Goal: Task Accomplishment & Management: Manage account settings

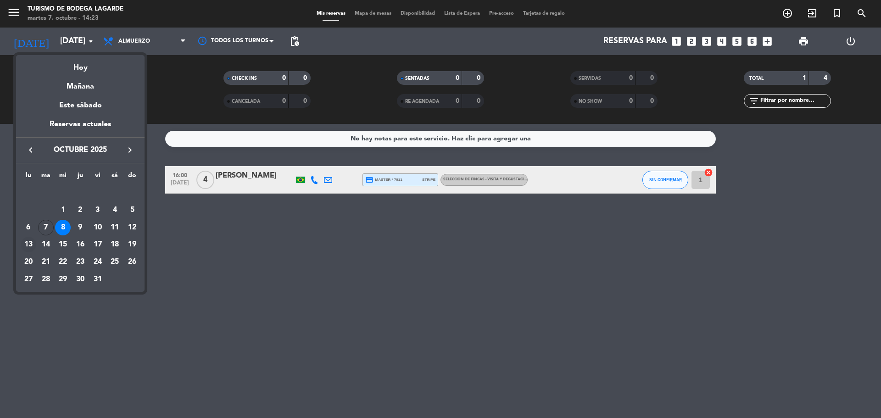
click at [30, 243] on div "13" at bounding box center [29, 245] width 16 height 16
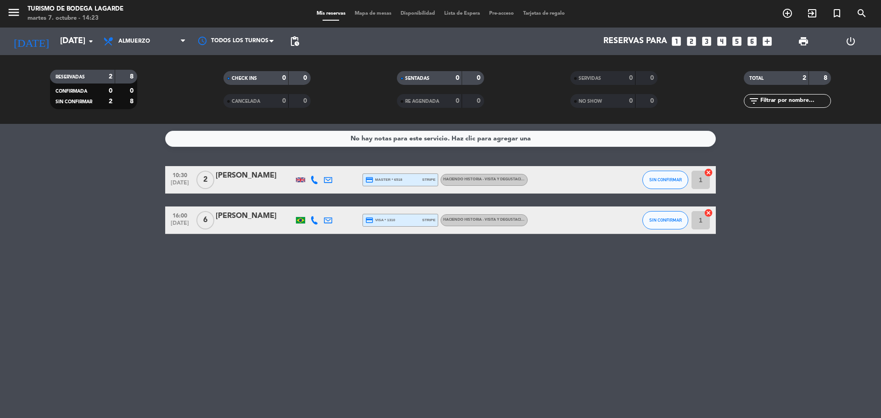
click at [95, 270] on div "No hay notas para este servicio. Haz clic para agregar una 10:30 [DATE] 2 [PERS…" at bounding box center [440, 271] width 881 height 294
click at [72, 45] on input "[DATE]" at bounding box center [109, 41] width 107 height 18
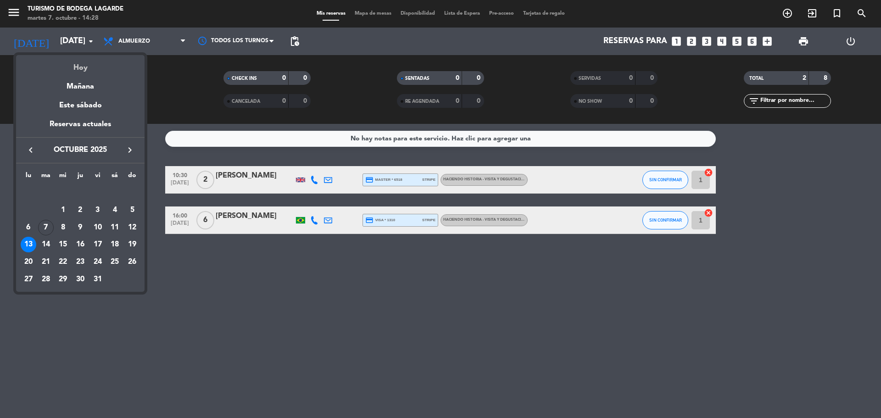
click at [88, 68] on div "Hoy" at bounding box center [80, 64] width 129 height 19
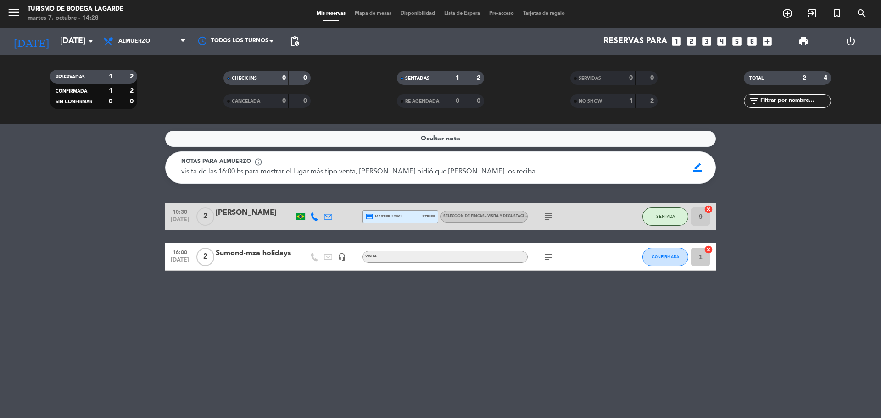
click at [354, 354] on div "Ocultar nota Notas para almuerzo info_outline visita de las 16:00 hs para mostr…" at bounding box center [440, 271] width 881 height 294
click at [531, 418] on html "close × Turismo de Bodega [PERSON_NAME] × chrome_reader_mode Listado de Reserva…" at bounding box center [440, 209] width 881 height 418
click at [79, 42] on input "[DATE]" at bounding box center [109, 41] width 107 height 18
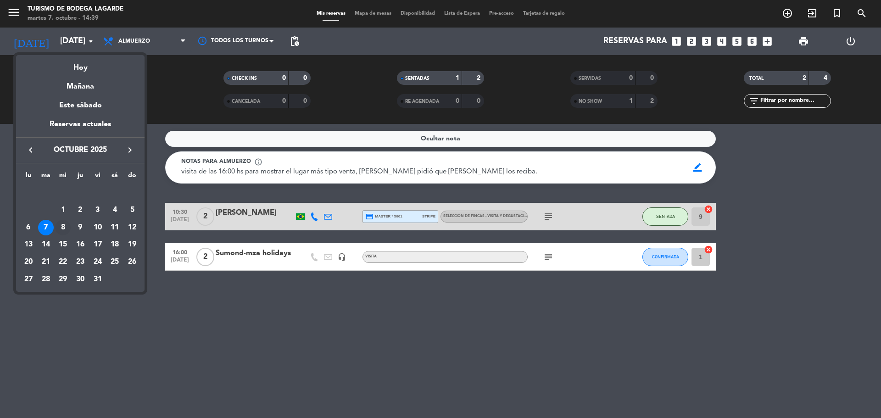
click at [65, 227] on div "8" at bounding box center [63, 228] width 16 height 16
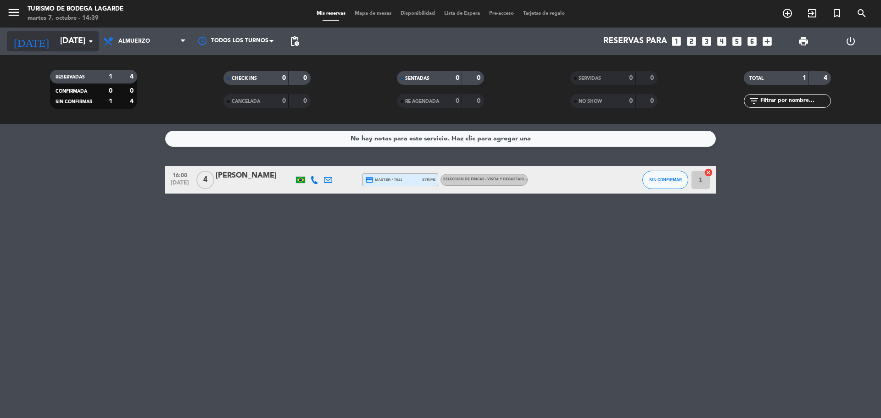
click at [78, 46] on input "[DATE]" at bounding box center [109, 41] width 107 height 18
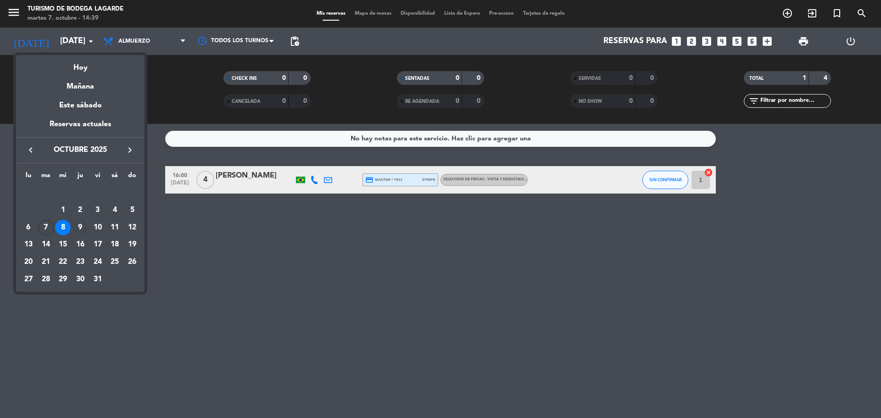
click at [82, 224] on div "9" at bounding box center [81, 228] width 16 height 16
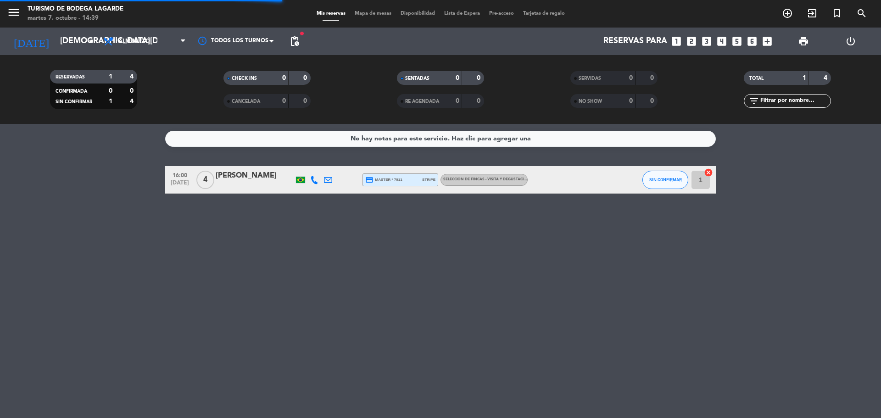
drag, startPoint x: 287, startPoint y: 34, endPoint x: 293, endPoint y: 37, distance: 6.4
click at [291, 35] on span "pending_actions" at bounding box center [295, 41] width 18 height 18
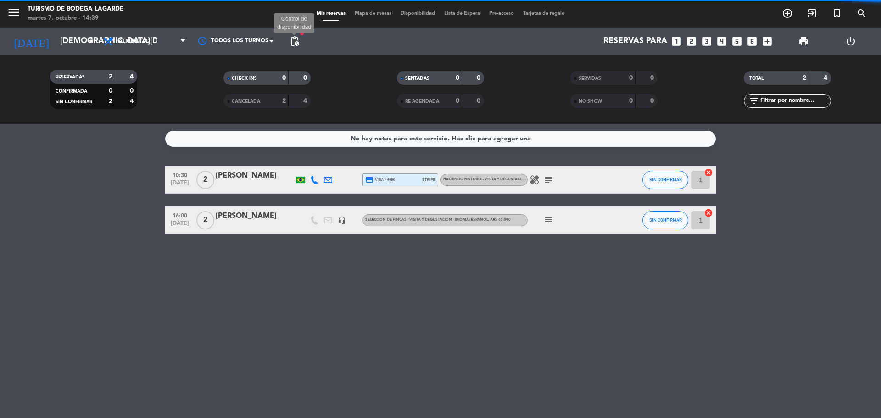
click at [294, 37] on span "pending_actions" at bounding box center [294, 41] width 11 height 11
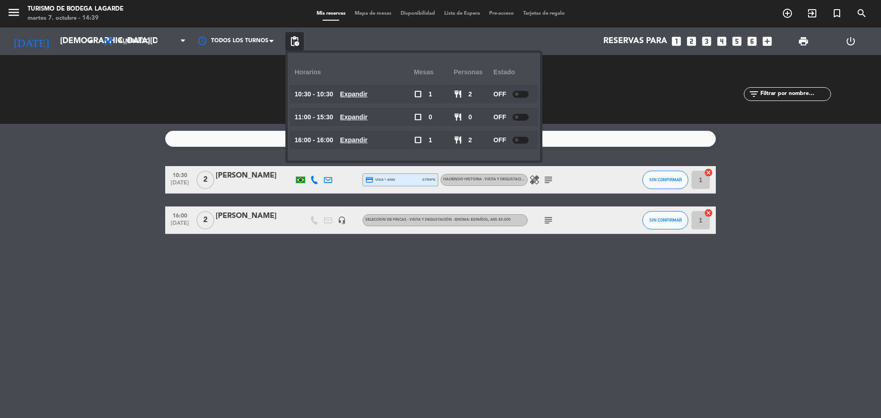
click at [293, 39] on span "pending_actions" at bounding box center [294, 41] width 11 height 11
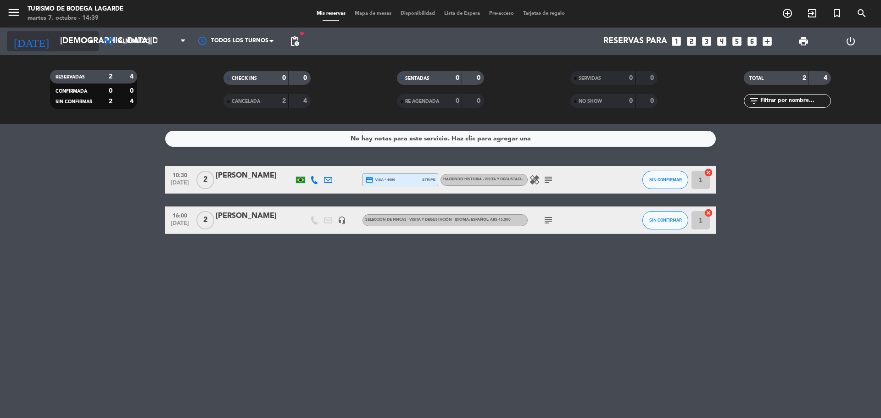
click at [77, 44] on input "[DEMOGRAPHIC_DATA][DATE]" at bounding box center [109, 41] width 107 height 18
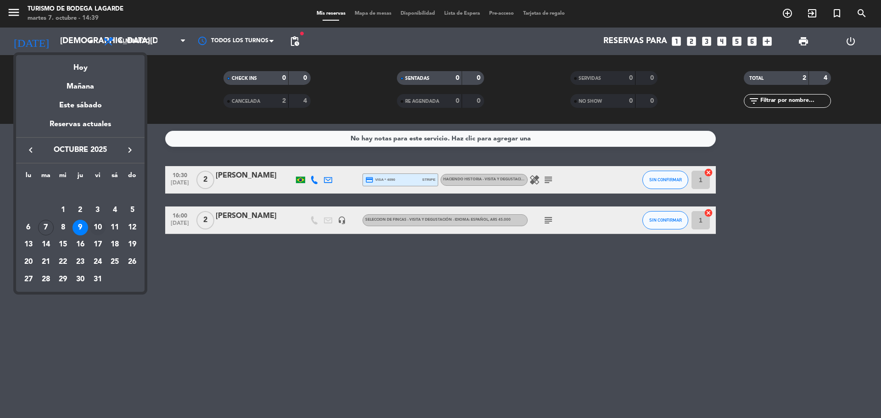
click at [101, 228] on div "10" at bounding box center [98, 228] width 16 height 16
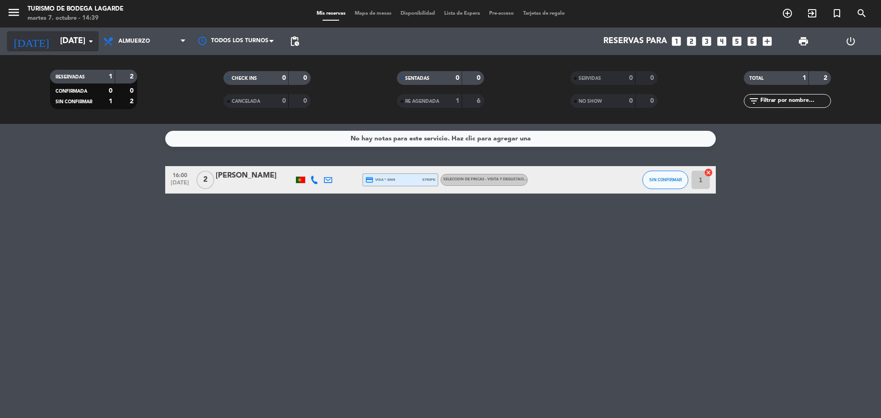
click at [66, 42] on input "[DATE]" at bounding box center [109, 41] width 107 height 18
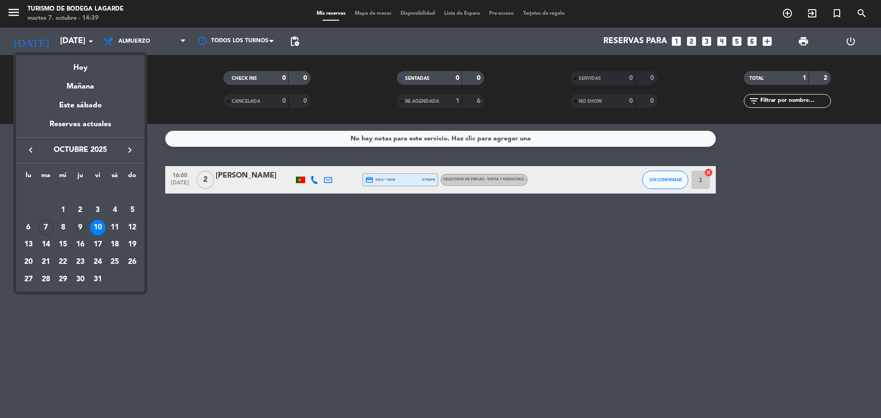
click at [84, 223] on div "9" at bounding box center [81, 228] width 16 height 16
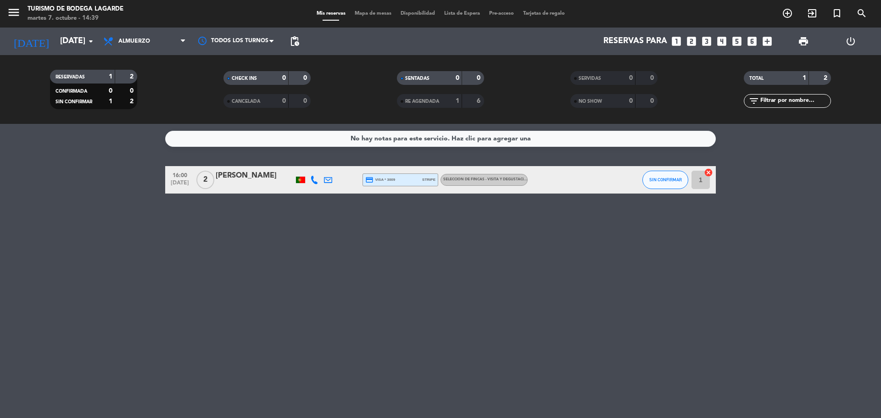
type input "[DEMOGRAPHIC_DATA][DATE]"
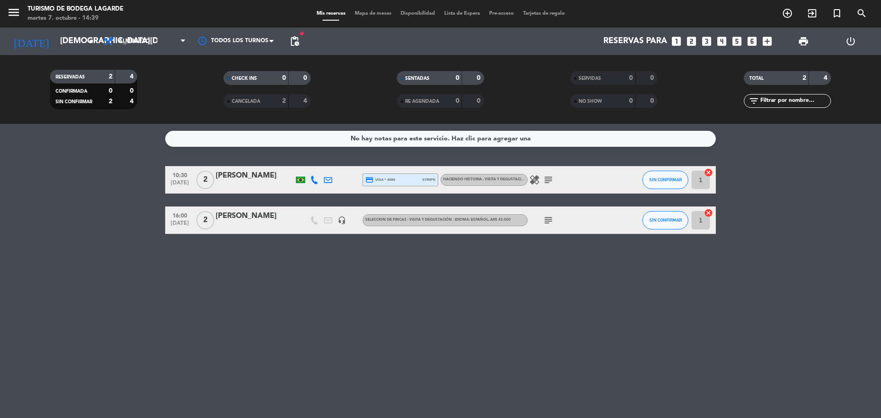
click at [494, 136] on div "No hay notas para este servicio. Haz clic para agregar una" at bounding box center [441, 139] width 180 height 11
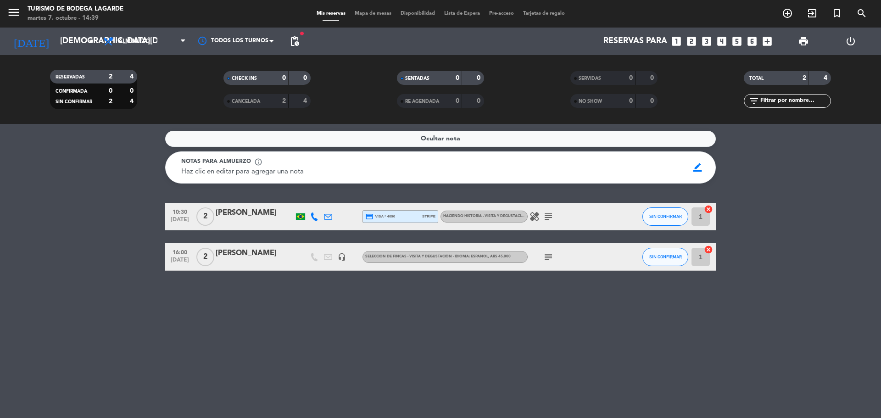
click at [494, 136] on div "Ocultar nota" at bounding box center [440, 139] width 551 height 16
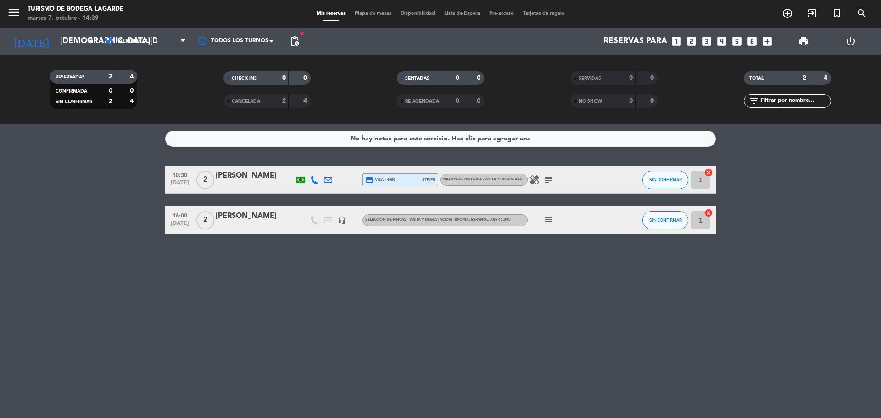
click at [462, 135] on div "No hay notas para este servicio. Haz clic para agregar una" at bounding box center [441, 139] width 180 height 11
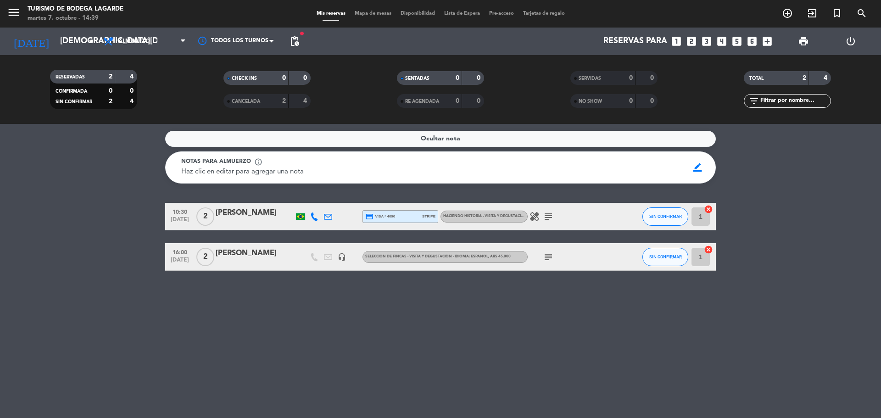
click at [302, 170] on span "Haz clic en editar para agregar una nota" at bounding box center [242, 171] width 123 height 7
click at [301, 171] on span "Haz clic en editar para agregar una nota" at bounding box center [242, 171] width 123 height 7
click at [695, 164] on span "border_color" at bounding box center [698, 167] width 18 height 17
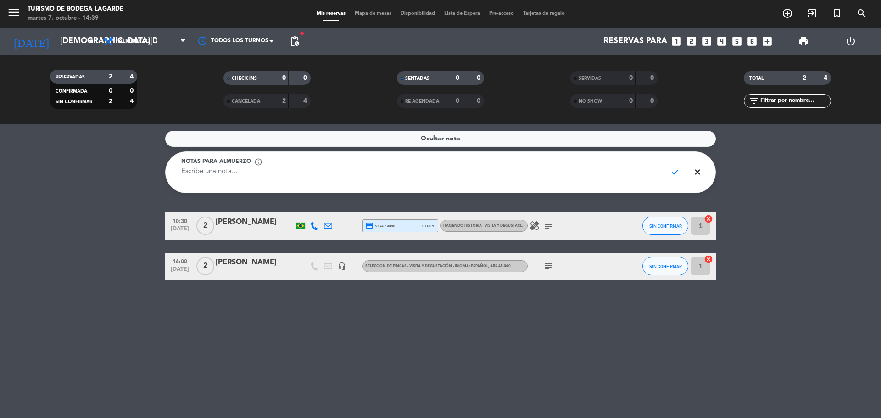
click at [527, 179] on textarea at bounding box center [420, 177] width 479 height 21
type textarea "zonda realiza las 2 reservas, recordarle [DATE] a Ele"
click at [671, 173] on span "check" at bounding box center [676, 171] width 18 height 17
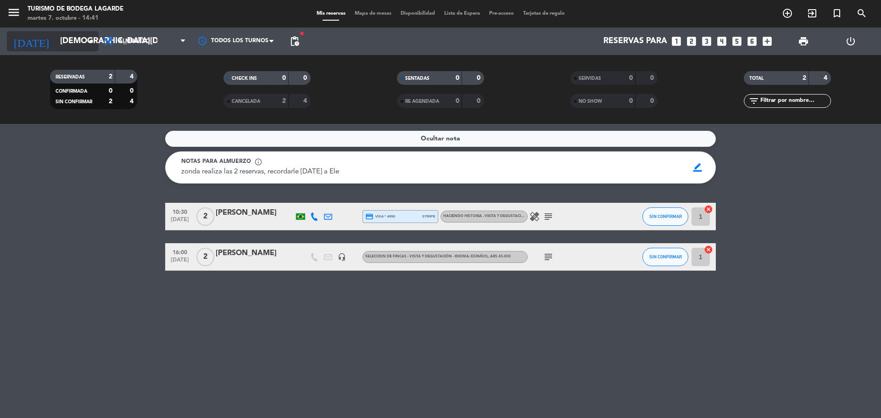
click at [73, 41] on input "[DEMOGRAPHIC_DATA][DATE]" at bounding box center [109, 41] width 107 height 18
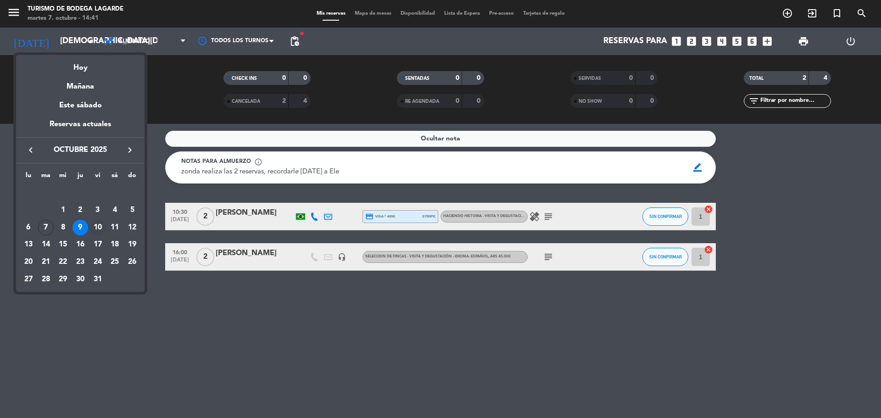
click at [100, 226] on div "10" at bounding box center [98, 228] width 16 height 16
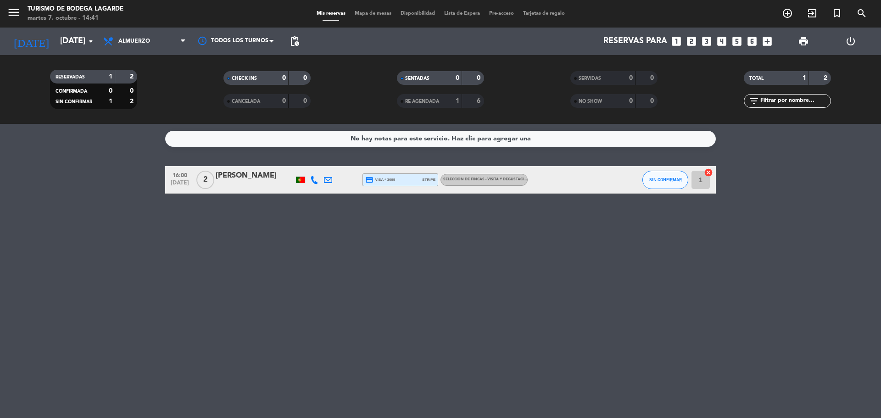
click at [298, 182] on div at bounding box center [300, 180] width 9 height 6
click at [298, 210] on div "No hay notas para este servicio. Haz clic para agregar una 16:00 [DATE] 2 [PERS…" at bounding box center [440, 271] width 881 height 294
click at [76, 42] on input "[DATE]" at bounding box center [109, 41] width 107 height 18
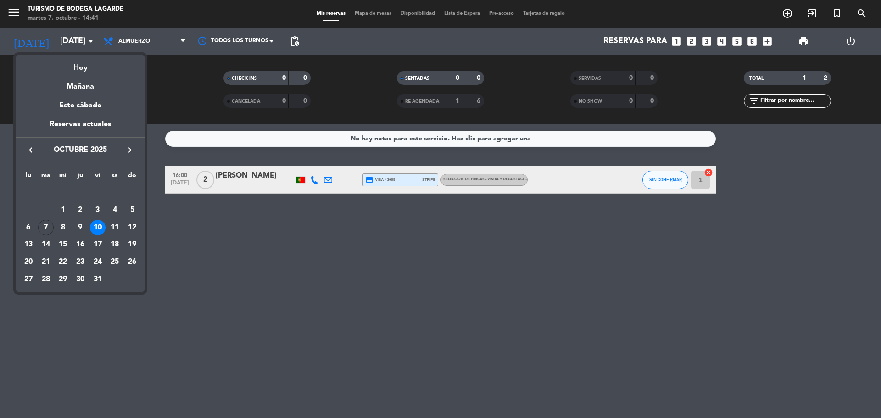
click at [118, 225] on div "11" at bounding box center [115, 228] width 16 height 16
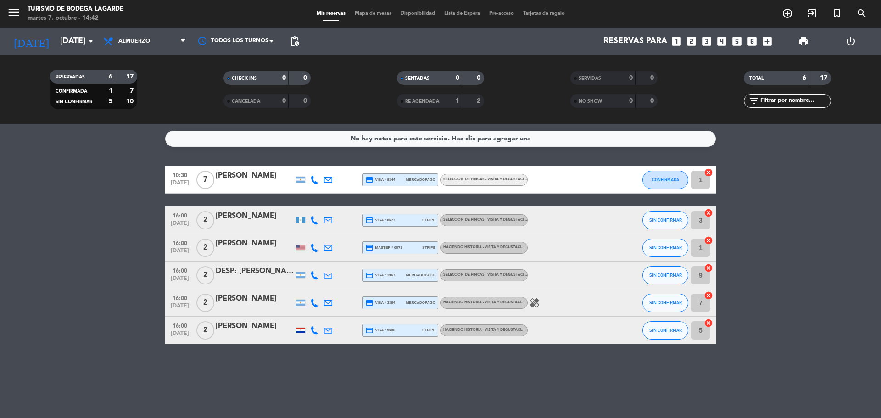
click at [302, 327] on div at bounding box center [301, 330] width 14 height 27
click at [300, 330] on div at bounding box center [300, 330] width 9 height 5
click at [77, 34] on input "[DATE]" at bounding box center [109, 41] width 107 height 18
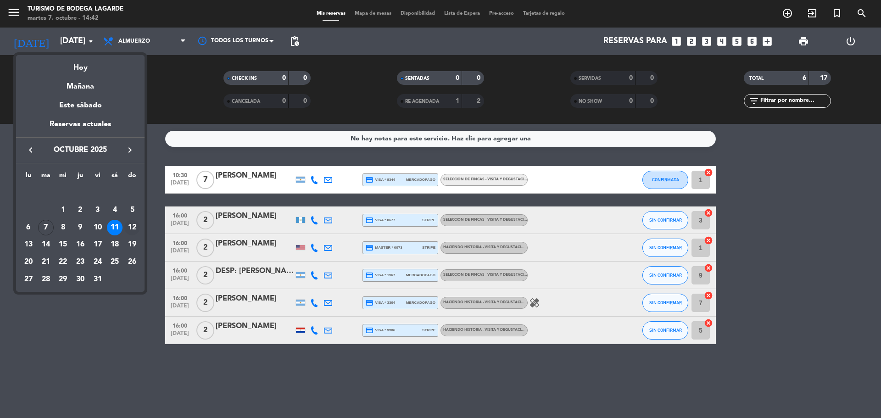
click at [128, 228] on div "12" at bounding box center [132, 228] width 16 height 16
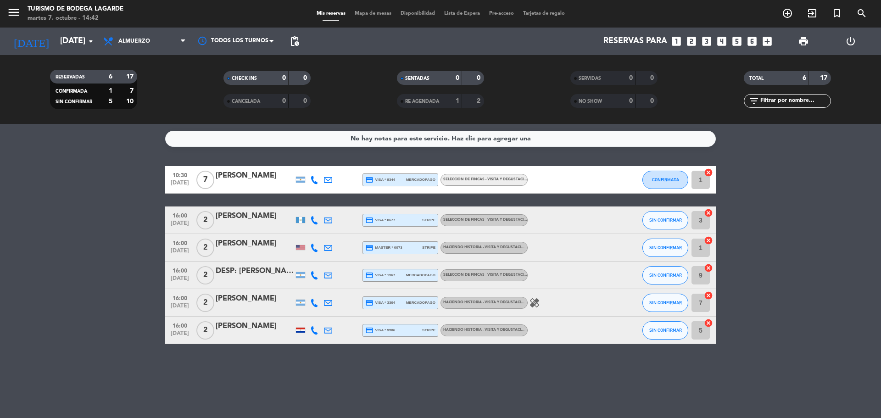
type input "[DATE]"
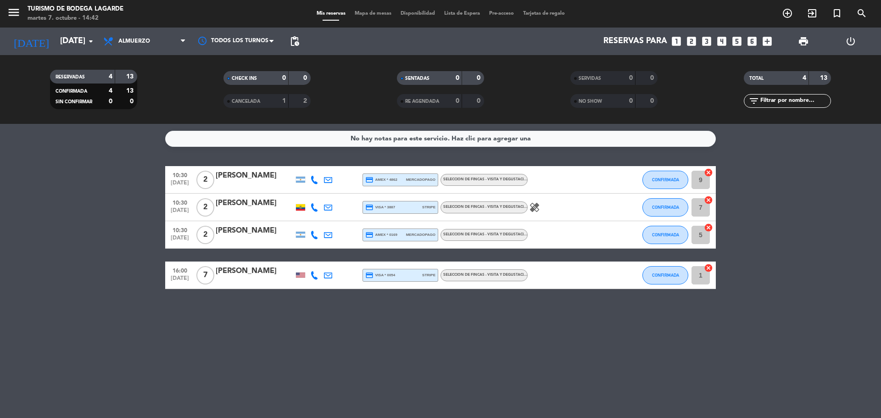
click at [245, 283] on div at bounding box center [255, 281] width 78 height 7
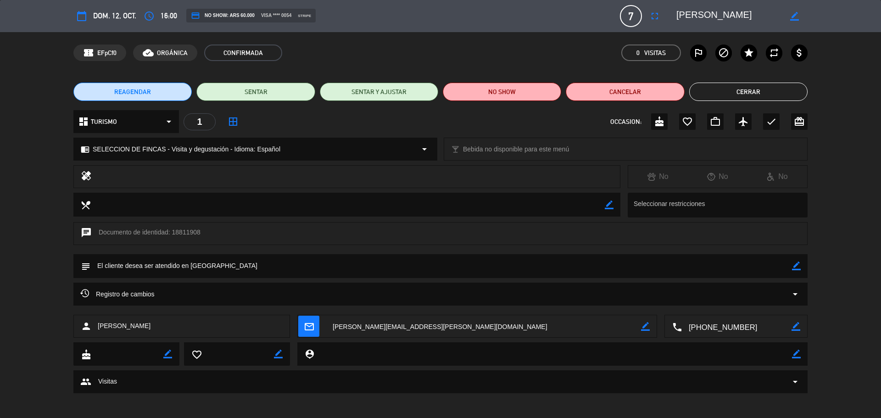
click at [716, 324] on textarea at bounding box center [737, 326] width 110 height 23
click at [738, 301] on span "Click para copiar" at bounding box center [725, 304] width 48 height 10
click at [795, 269] on icon "border_color" at bounding box center [796, 266] width 9 height 9
click at [779, 266] on textarea at bounding box center [441, 265] width 702 height 23
paste textarea "Uno de nuestros miembros habla español, por lo que puede traducirnos."
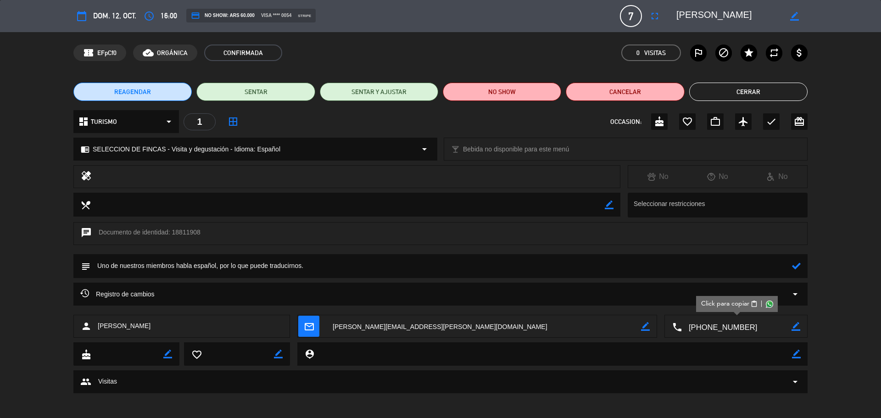
type textarea "Uno de nuestros miembros habla español, por lo que puede traducirnos."
click at [795, 265] on icon at bounding box center [796, 266] width 9 height 9
click at [743, 92] on button "Cerrar" at bounding box center [749, 92] width 118 height 18
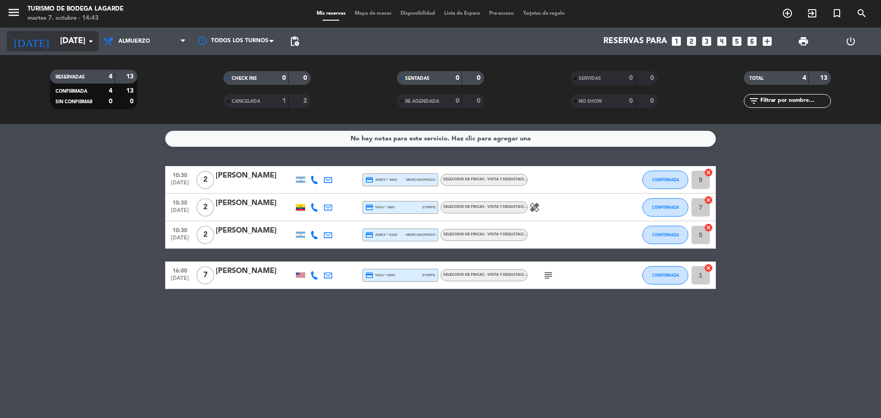
click at [83, 45] on input "[DATE]" at bounding box center [109, 41] width 107 height 18
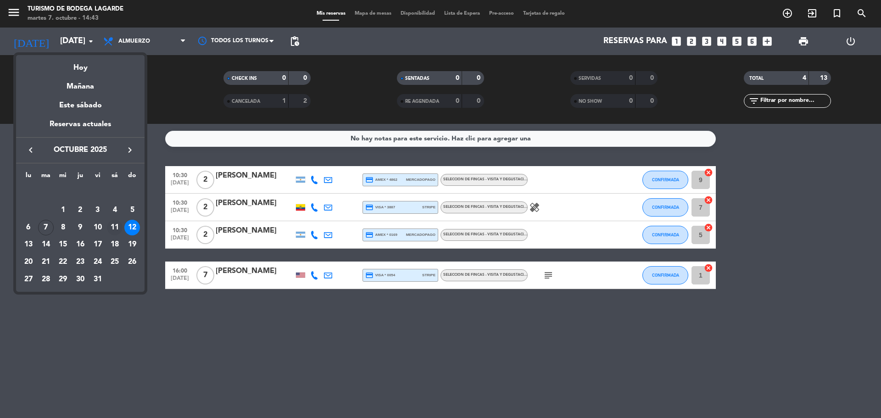
click at [112, 227] on div "11" at bounding box center [115, 228] width 16 height 16
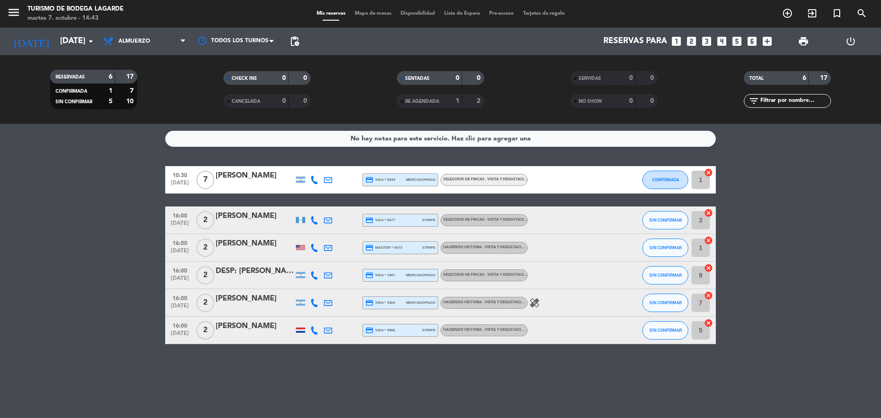
click at [245, 251] on div at bounding box center [255, 253] width 78 height 7
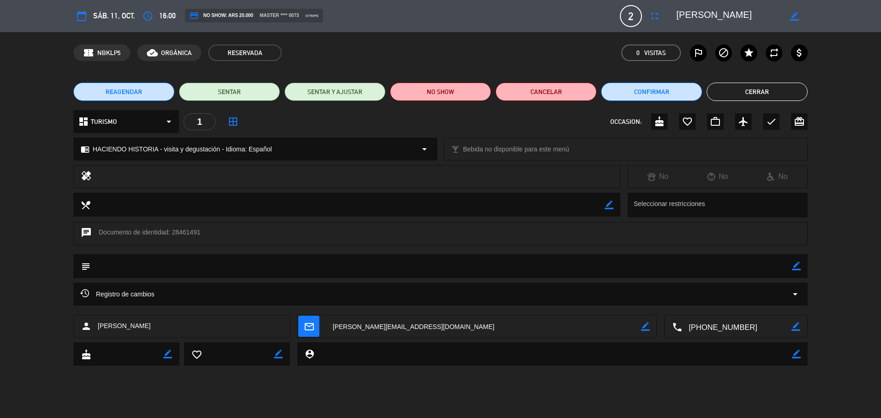
click at [786, 92] on button "Cerrar" at bounding box center [757, 92] width 101 height 18
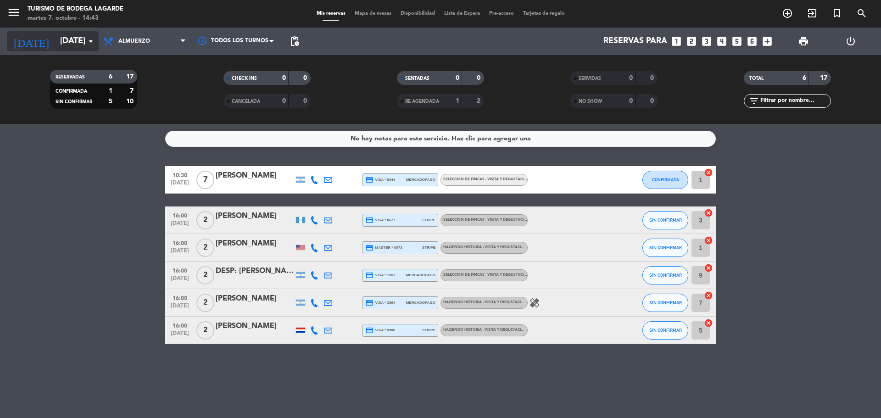
click at [62, 41] on input "[DATE]" at bounding box center [109, 41] width 107 height 18
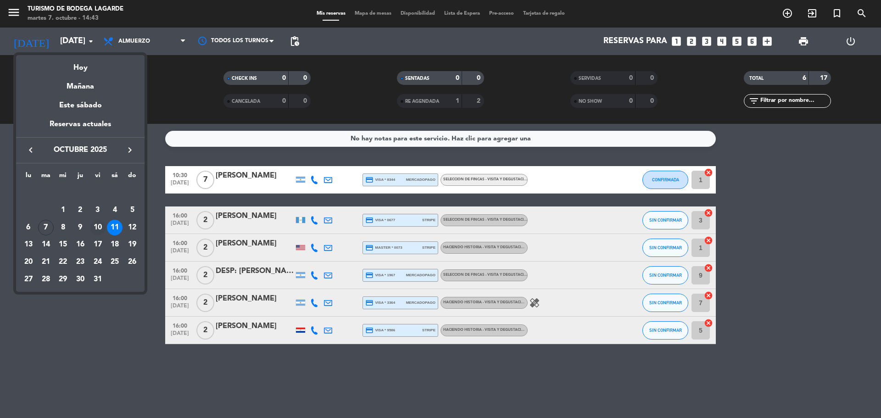
click at [98, 228] on div "10" at bounding box center [98, 228] width 16 height 16
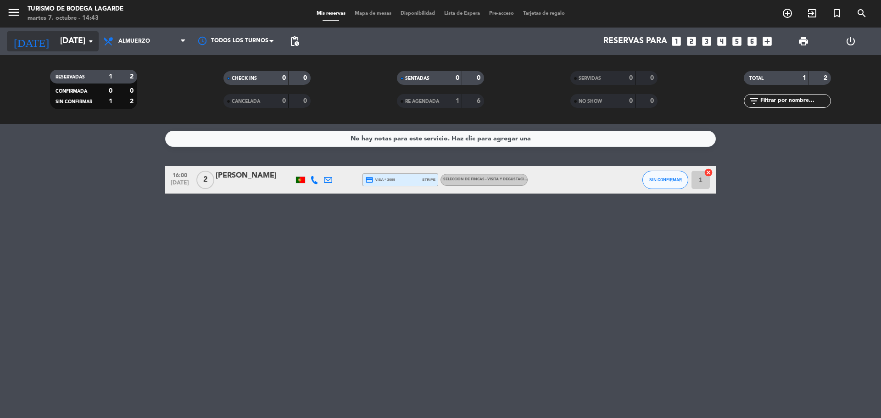
click at [88, 43] on icon "arrow_drop_down" at bounding box center [90, 41] width 11 height 11
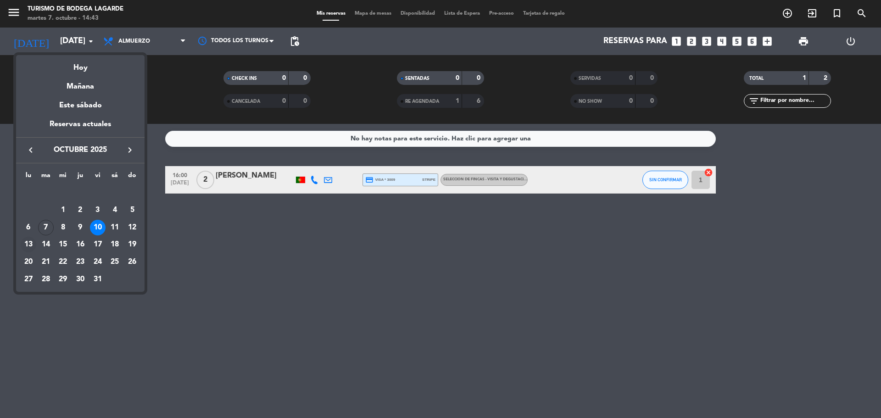
click at [27, 246] on div "13" at bounding box center [29, 245] width 16 height 16
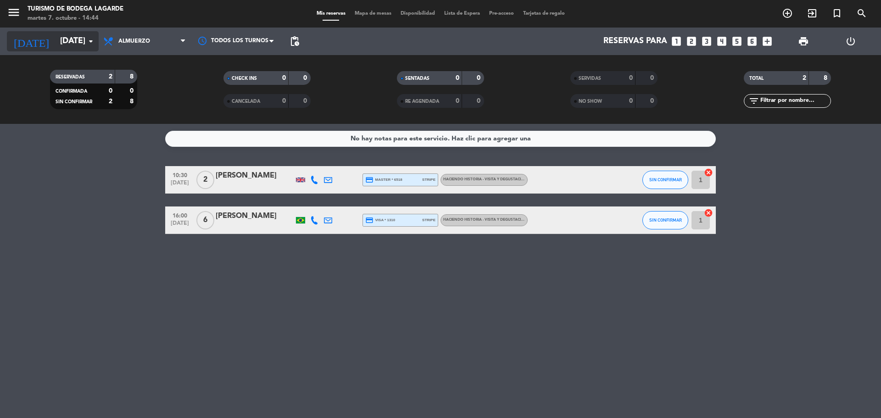
click at [86, 34] on input "[DATE]" at bounding box center [109, 41] width 107 height 18
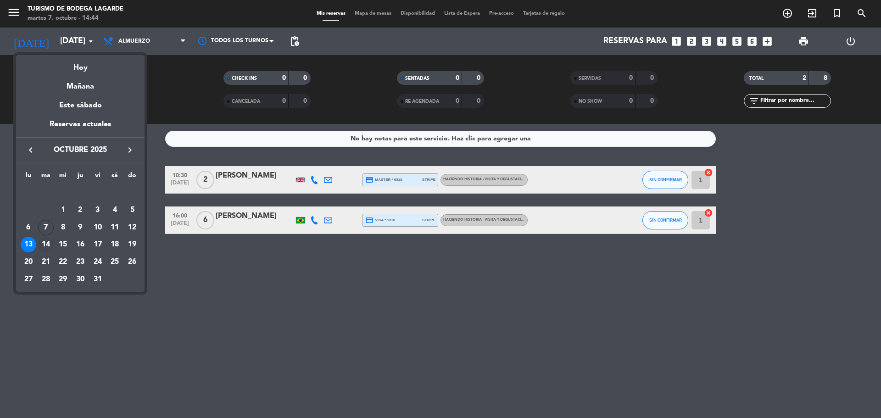
click at [48, 242] on div "14" at bounding box center [46, 245] width 16 height 16
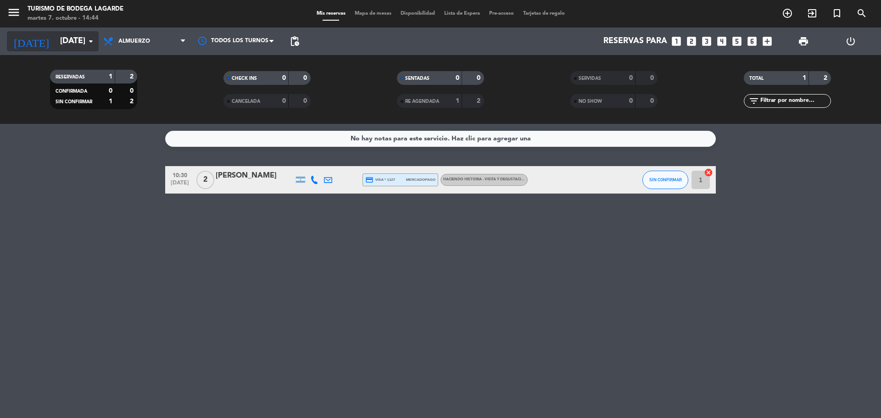
click at [76, 40] on input "[DATE]" at bounding box center [109, 41] width 107 height 18
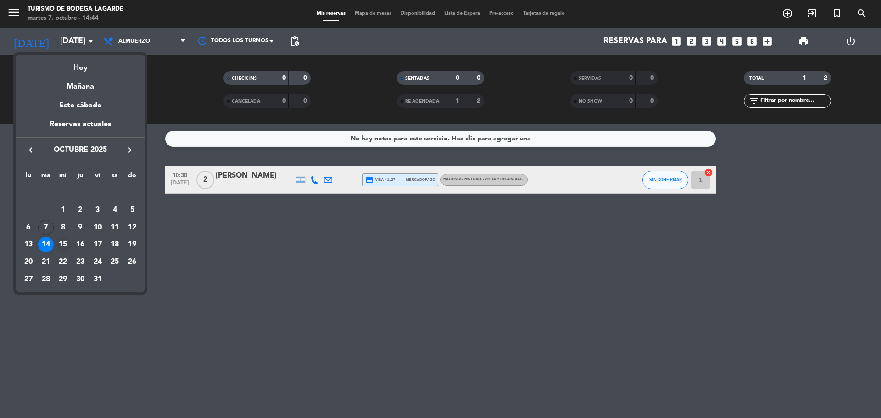
click at [67, 241] on div "15" at bounding box center [63, 245] width 16 height 16
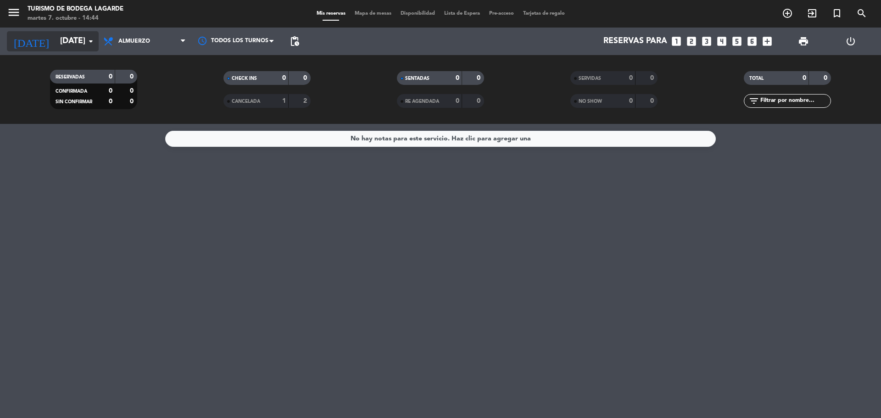
click at [79, 39] on input "[DATE]" at bounding box center [109, 41] width 107 height 18
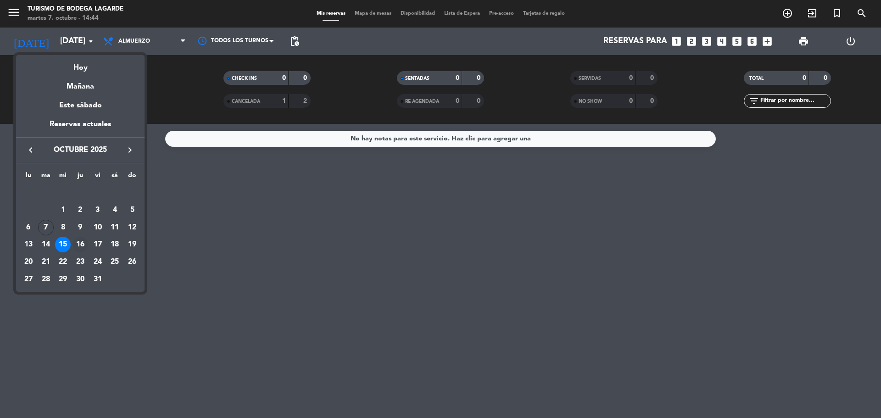
click at [77, 244] on div "16" at bounding box center [81, 245] width 16 height 16
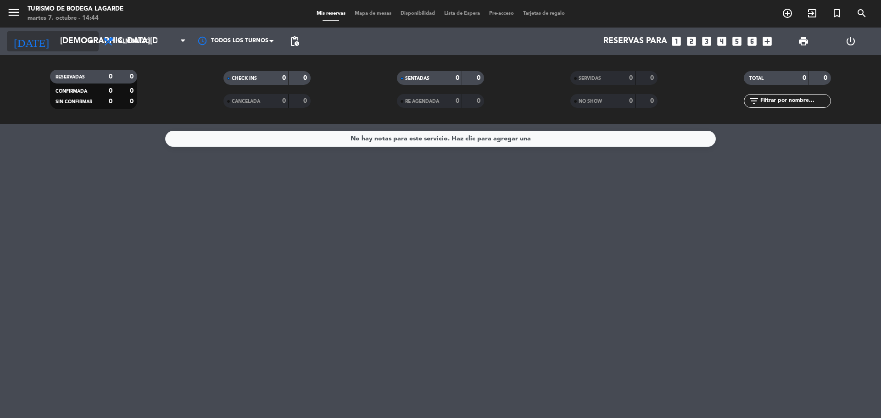
click at [75, 48] on input "[DEMOGRAPHIC_DATA][DATE]" at bounding box center [109, 41] width 107 height 18
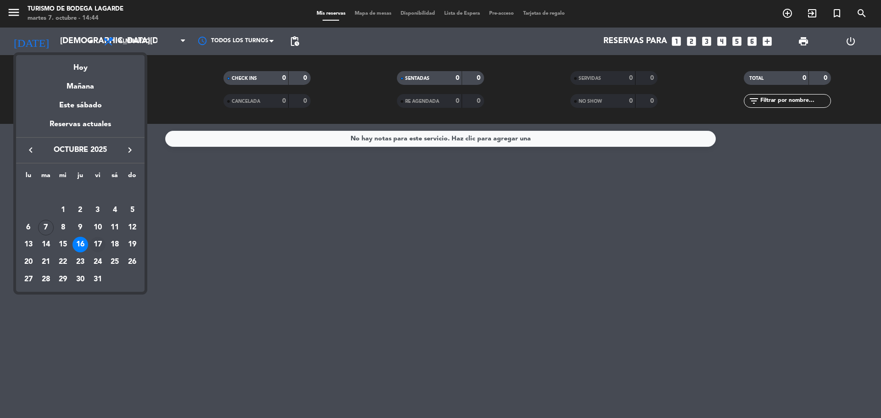
click at [100, 244] on div "17" at bounding box center [98, 245] width 16 height 16
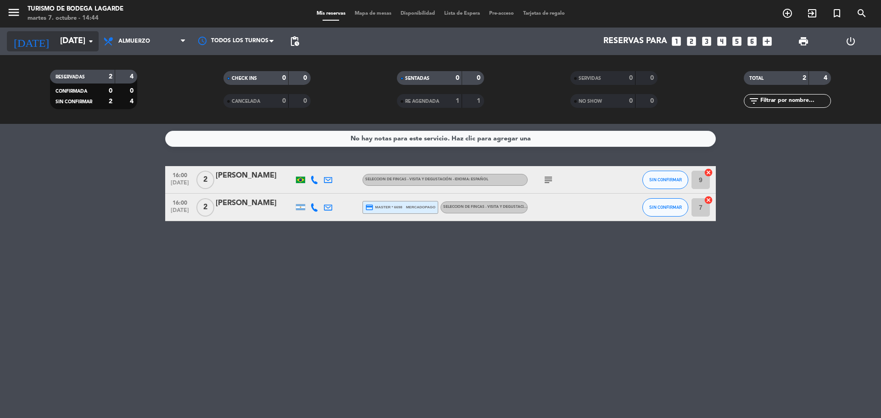
click at [59, 43] on input "[DATE]" at bounding box center [109, 41] width 107 height 18
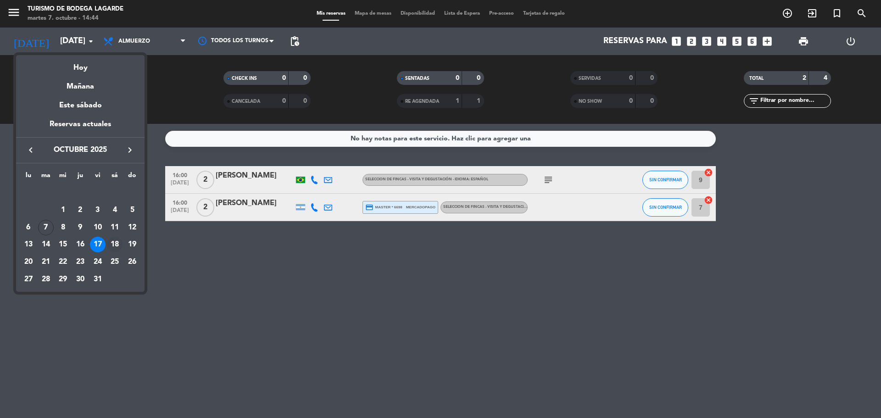
click at [115, 241] on div "18" at bounding box center [115, 245] width 16 height 16
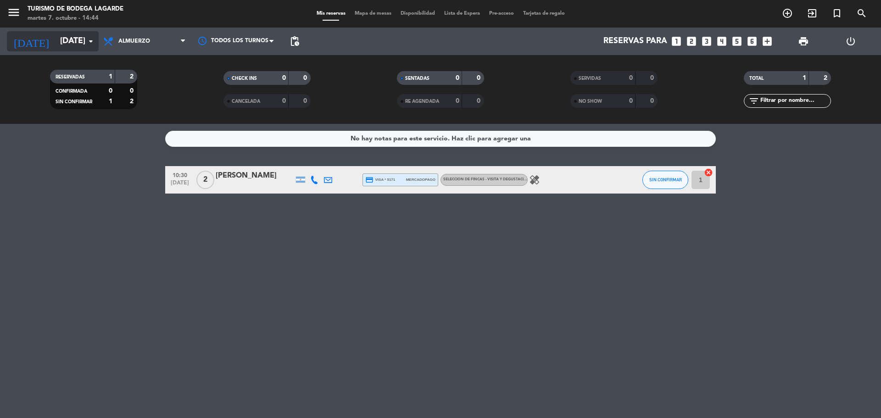
click at [87, 50] on input "[DATE]" at bounding box center [109, 41] width 107 height 18
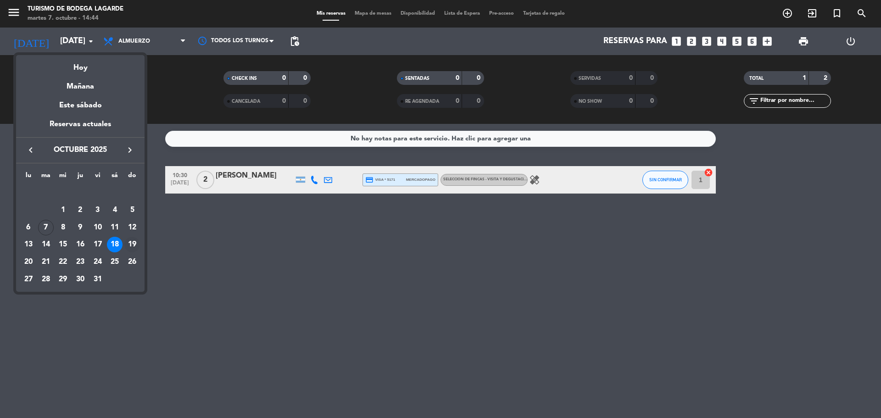
click at [130, 242] on div "19" at bounding box center [132, 245] width 16 height 16
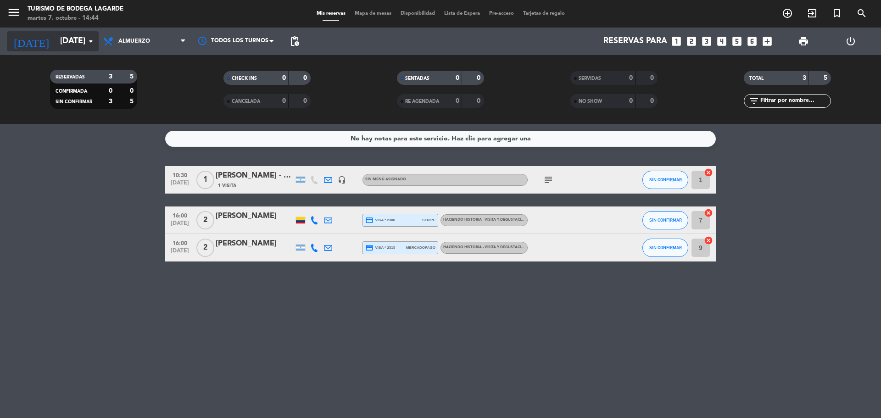
click at [88, 49] on input "[DATE]" at bounding box center [109, 41] width 107 height 18
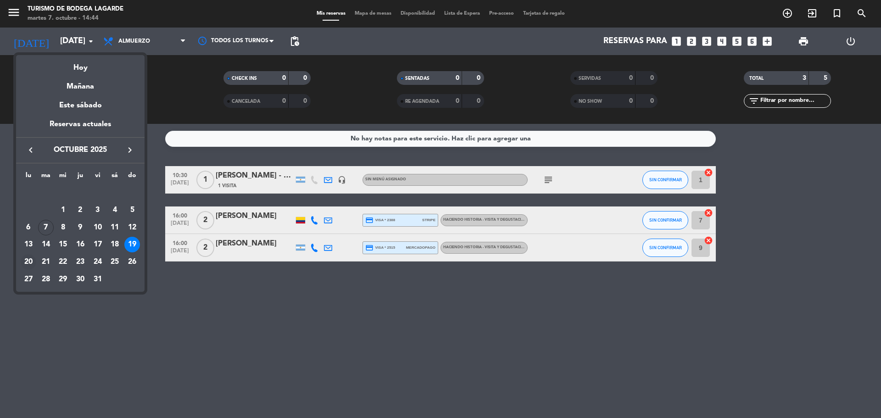
click at [31, 263] on div "20" at bounding box center [29, 262] width 16 height 16
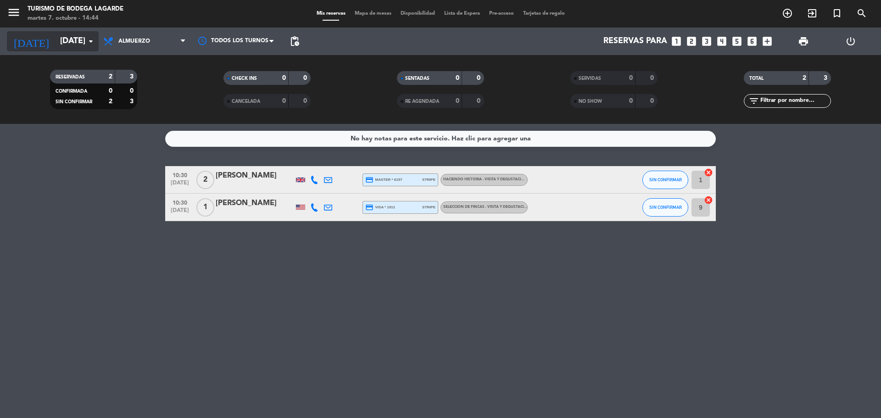
click at [78, 42] on input "[DATE]" at bounding box center [109, 41] width 107 height 18
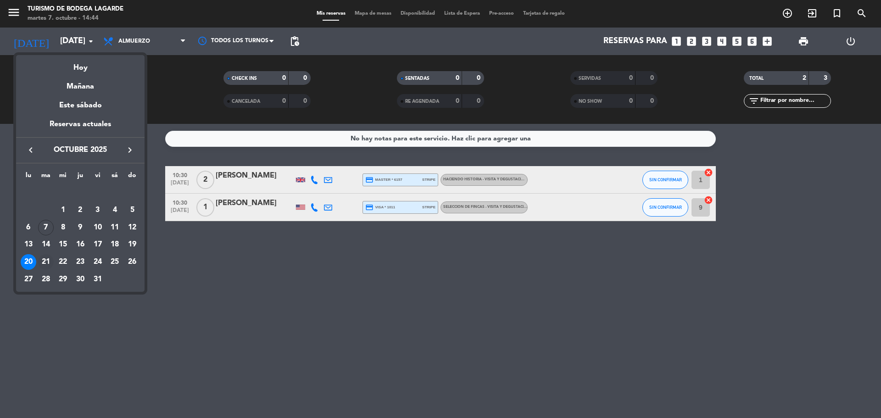
click at [44, 259] on div "21" at bounding box center [46, 262] width 16 height 16
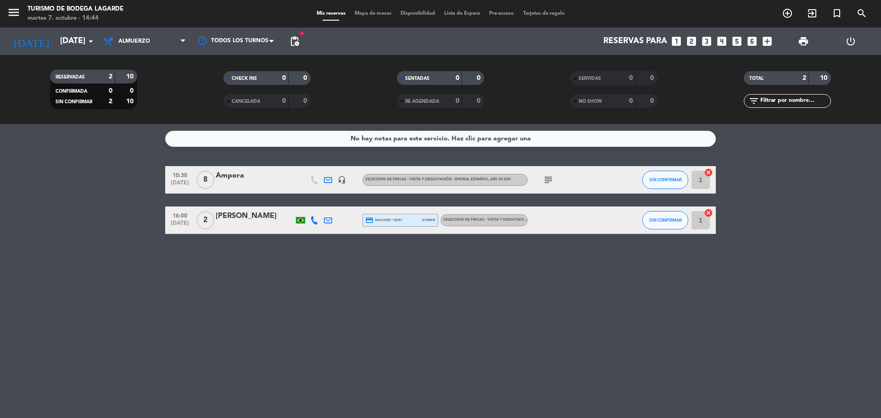
click at [548, 176] on icon "subject" at bounding box center [548, 179] width 11 height 11
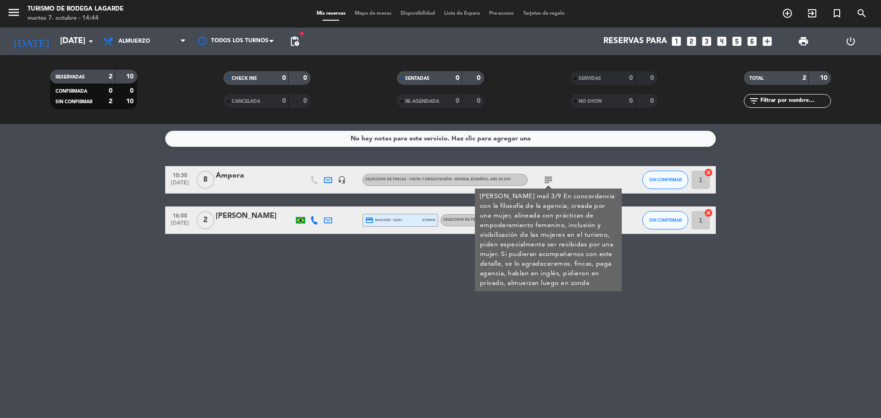
click at [548, 176] on icon "subject" at bounding box center [548, 179] width 11 height 11
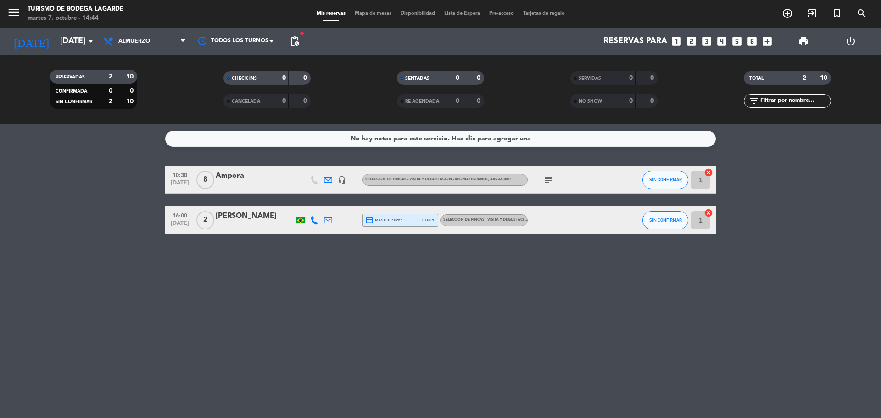
click at [470, 138] on div "No hay notas para este servicio. Haz clic para agregar una" at bounding box center [441, 139] width 180 height 11
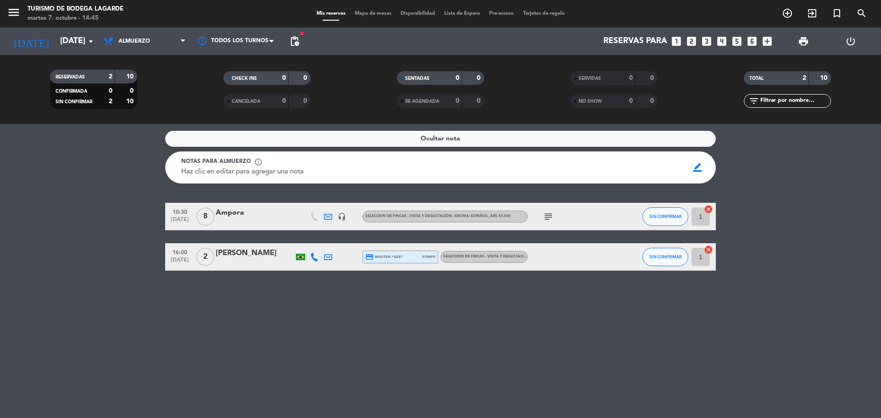
click at [446, 138] on span "Ocultar nota" at bounding box center [440, 139] width 39 height 11
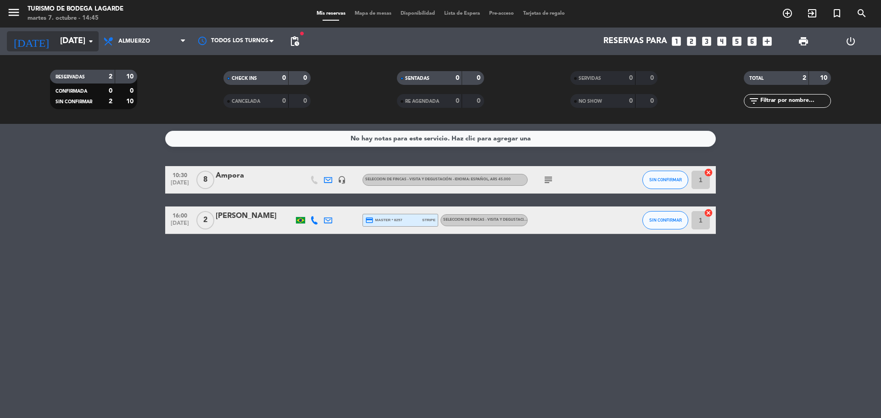
click at [73, 41] on input "[DATE]" at bounding box center [109, 41] width 107 height 18
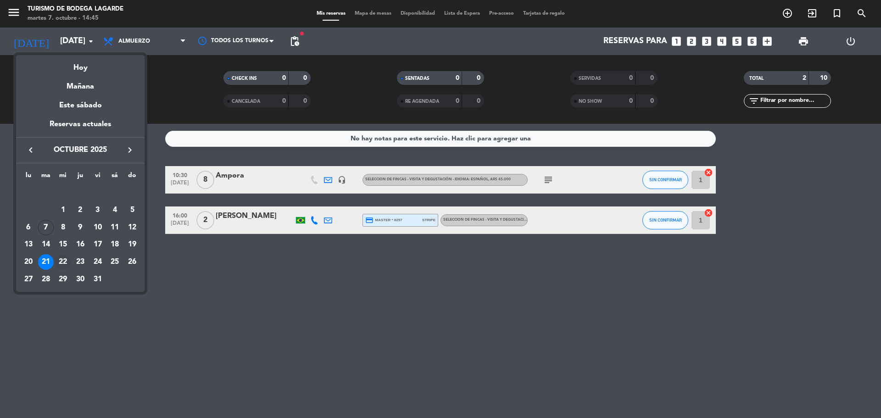
click at [64, 262] on div "22" at bounding box center [63, 262] width 16 height 16
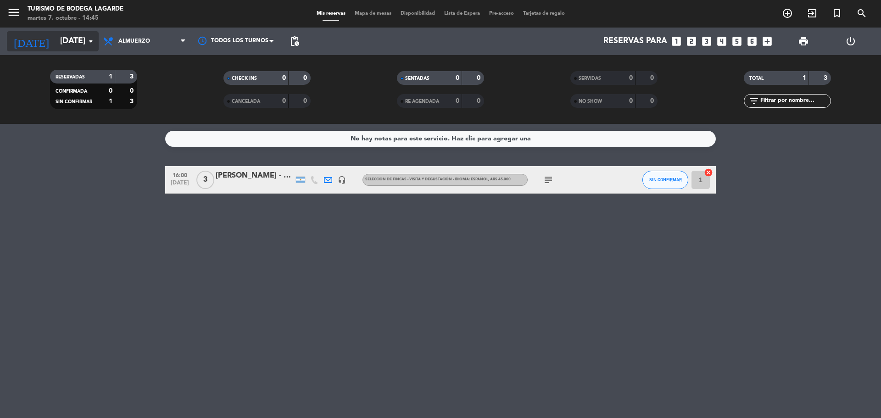
click at [70, 39] on input "[DATE]" at bounding box center [109, 41] width 107 height 18
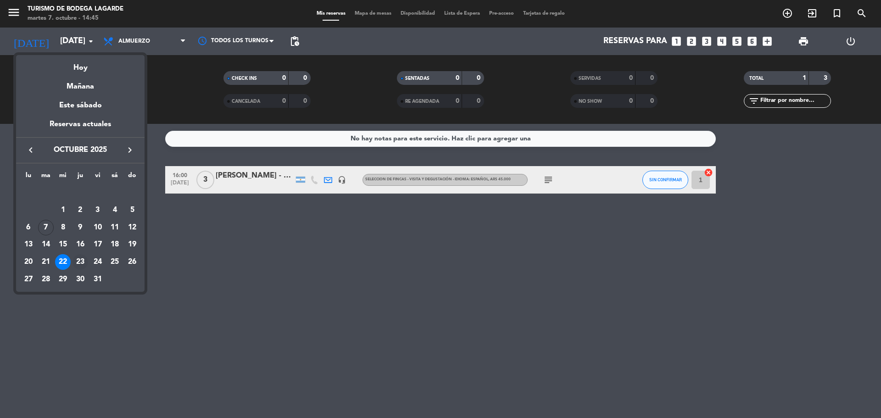
click at [83, 260] on div "23" at bounding box center [81, 262] width 16 height 16
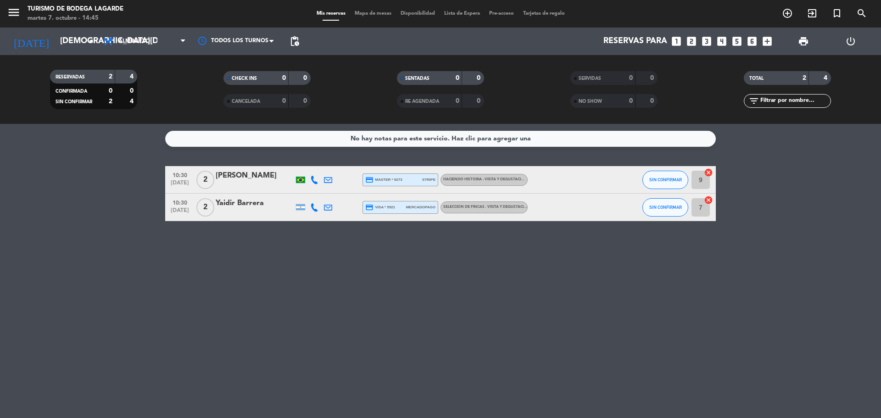
click at [70, 58] on div "RESERVADAS 2 4 CONFIRMADA 0 0 SIN CONFIRMAR 2 4 CHECK INS 0 0 CANCELADA 0 0 SEN…" at bounding box center [440, 89] width 881 height 69
click at [75, 39] on input "[DEMOGRAPHIC_DATA][DATE]" at bounding box center [109, 41] width 107 height 18
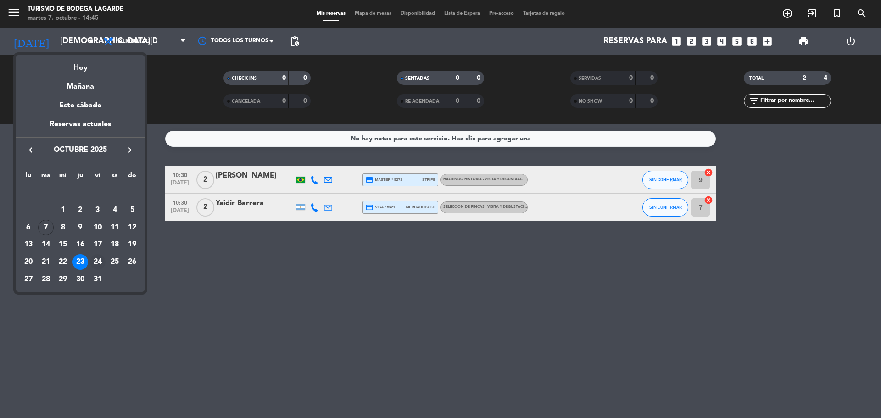
click at [102, 260] on div "24" at bounding box center [98, 262] width 16 height 16
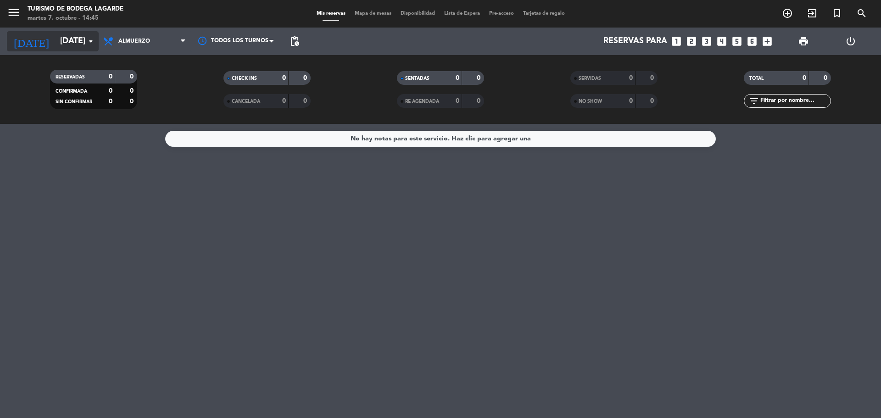
click at [61, 40] on input "[DATE]" at bounding box center [109, 41] width 107 height 18
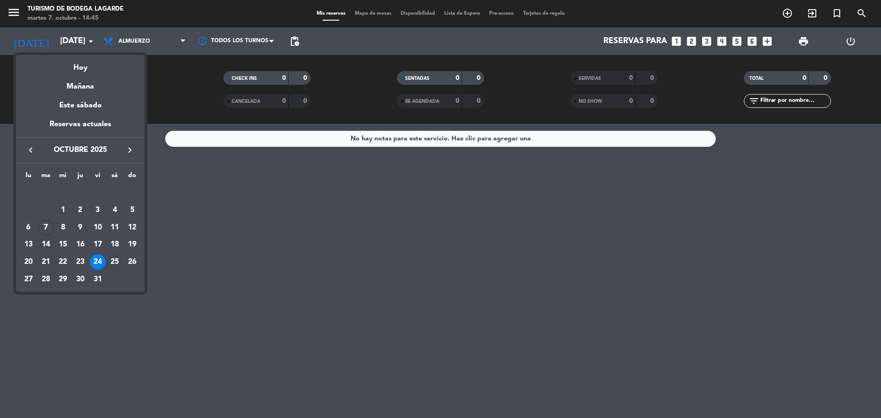
click at [118, 262] on div "25" at bounding box center [115, 262] width 16 height 16
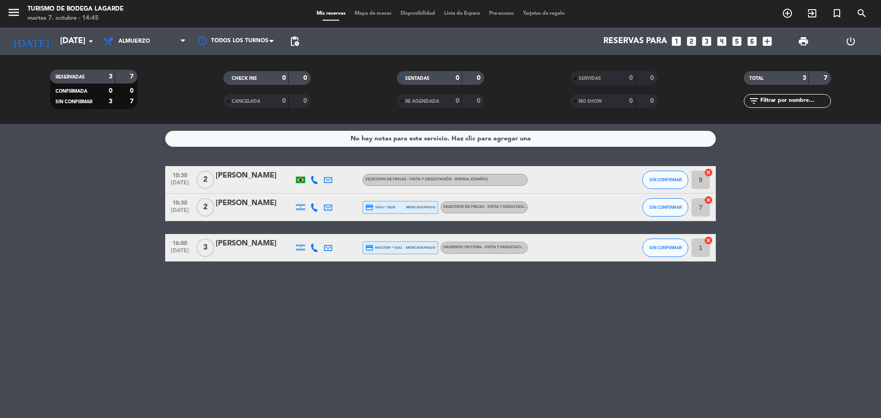
click at [85, 54] on div "[DATE] [DATE] arrow_drop_down" at bounding box center [53, 42] width 92 height 28
click at [81, 48] on input "[DATE]" at bounding box center [109, 41] width 107 height 18
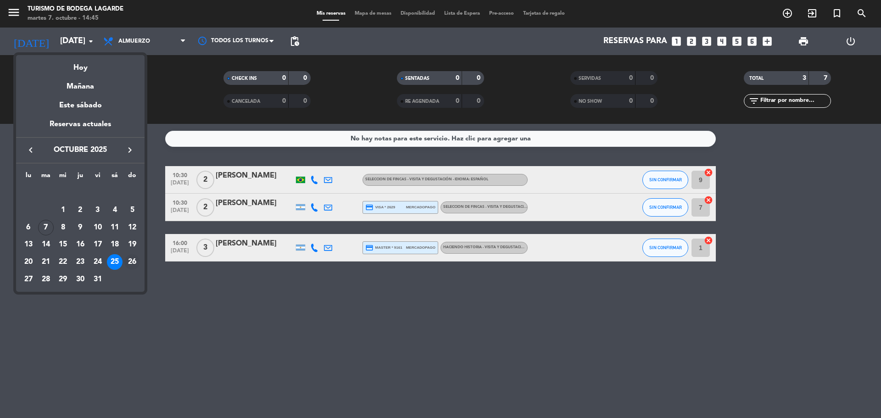
click at [135, 261] on div "26" at bounding box center [132, 262] width 16 height 16
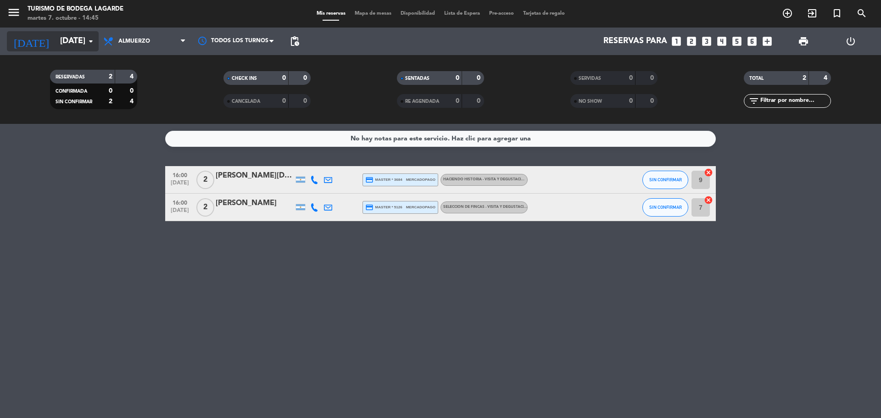
click at [79, 40] on input "[DATE]" at bounding box center [109, 41] width 107 height 18
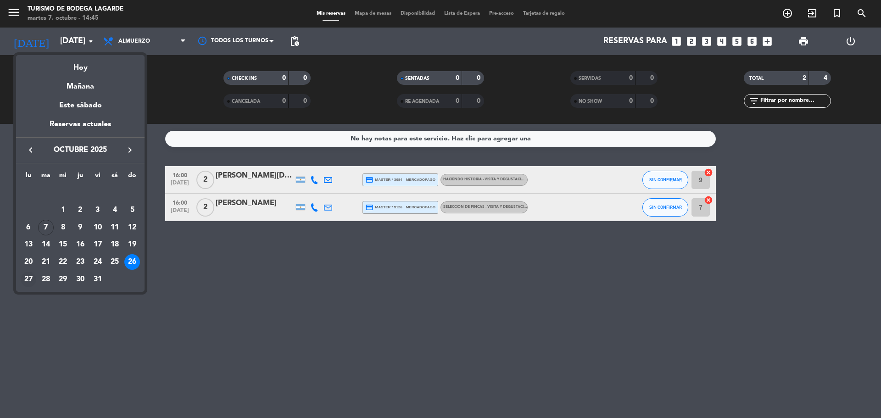
click at [32, 280] on div "27" at bounding box center [29, 280] width 16 height 16
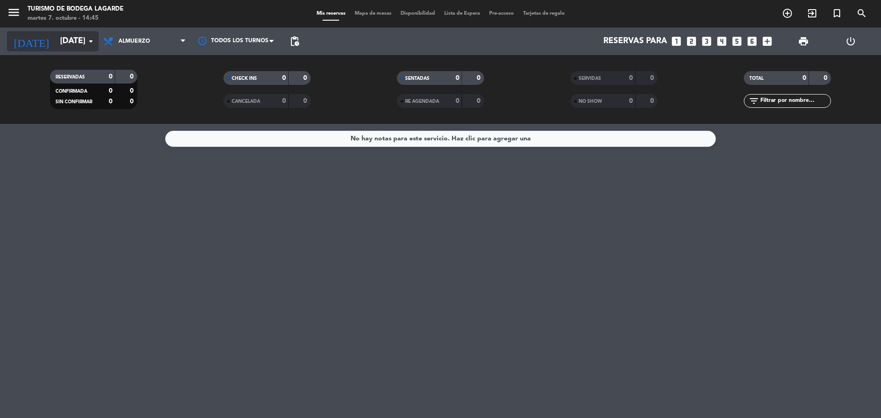
click at [56, 45] on input "[DATE]" at bounding box center [109, 41] width 107 height 18
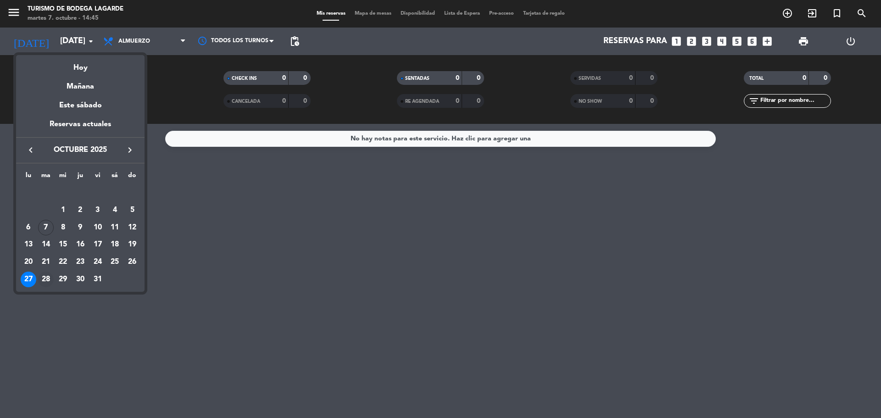
click at [45, 277] on div "28" at bounding box center [46, 280] width 16 height 16
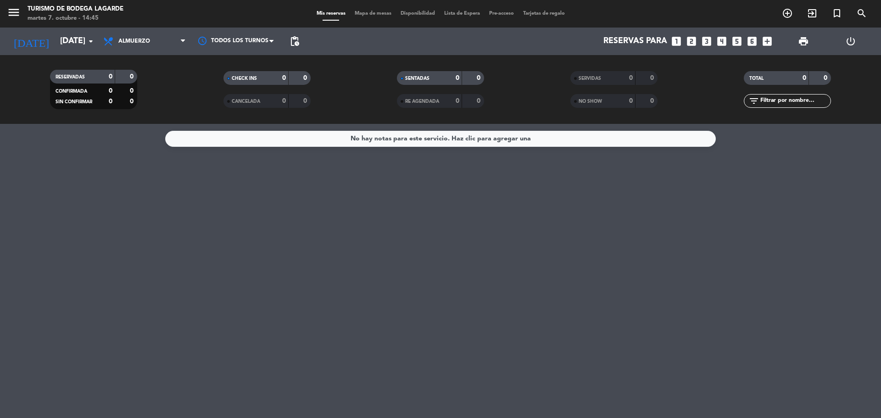
drag, startPoint x: 70, startPoint y: 50, endPoint x: 70, endPoint y: 55, distance: 5.0
click at [70, 52] on div "[DATE] [DATE] arrow_drop_down" at bounding box center [53, 42] width 92 height 28
click at [61, 48] on input "[DATE]" at bounding box center [109, 41] width 107 height 18
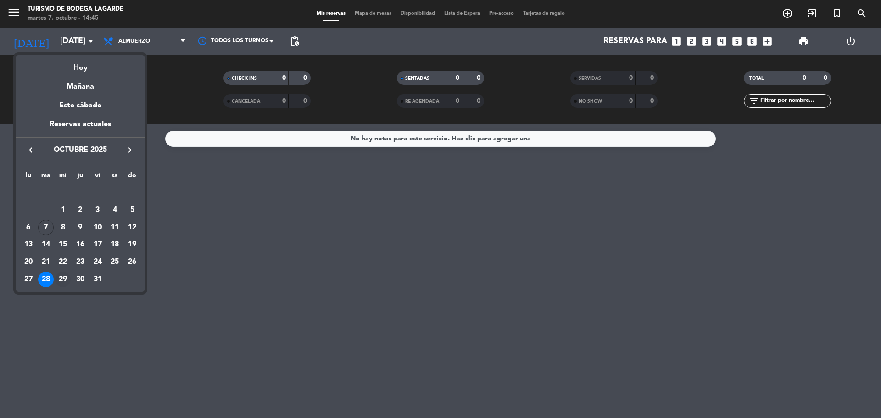
click at [67, 279] on div "29" at bounding box center [63, 280] width 16 height 16
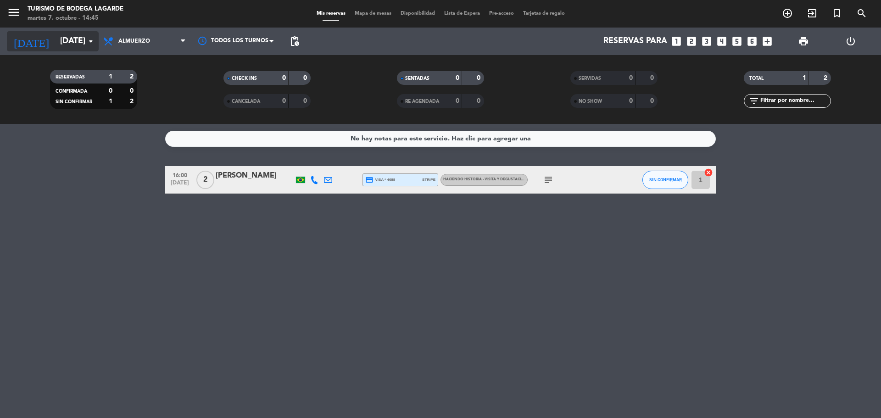
click at [69, 46] on input "[DATE]" at bounding box center [109, 41] width 107 height 18
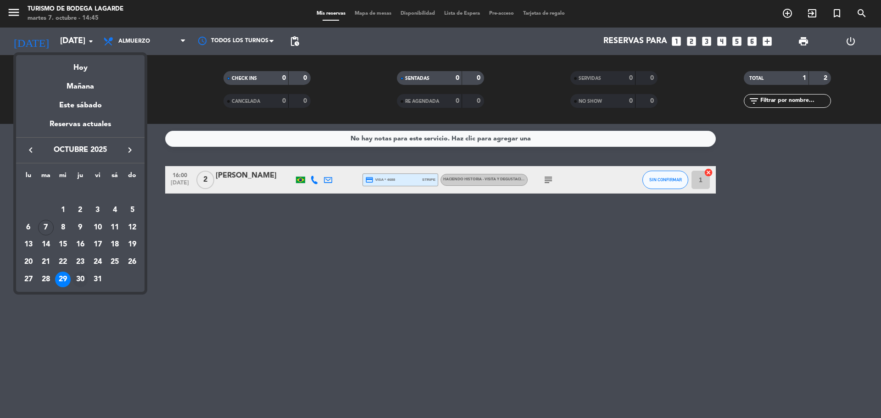
click at [81, 280] on div "30" at bounding box center [81, 280] width 16 height 16
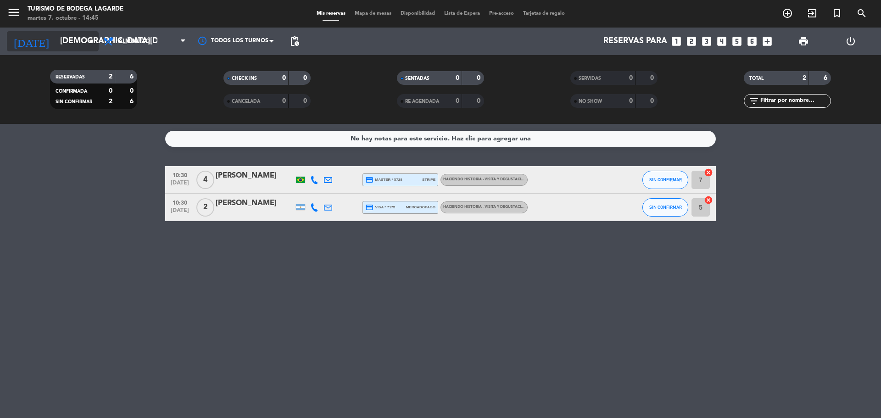
click at [83, 47] on input "[DEMOGRAPHIC_DATA][DATE]" at bounding box center [109, 41] width 107 height 18
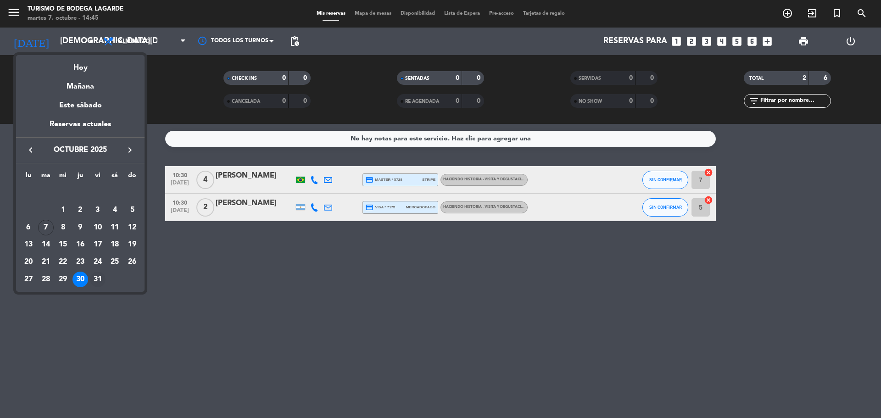
click at [101, 275] on div "31" at bounding box center [98, 280] width 16 height 16
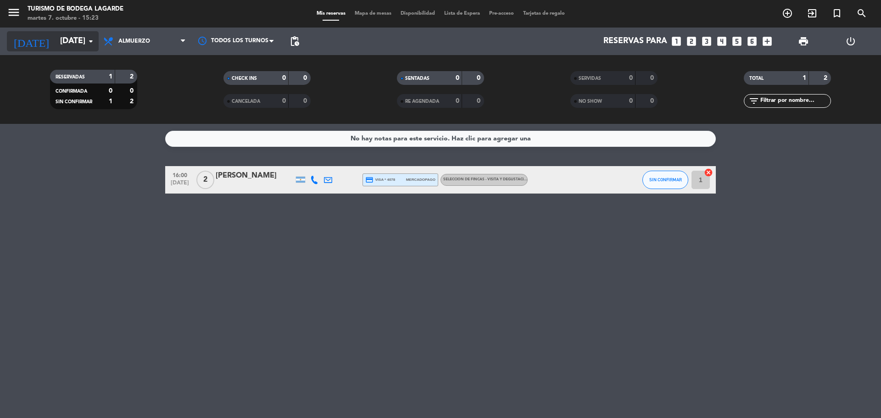
click at [73, 43] on input "[DATE]" at bounding box center [109, 41] width 107 height 18
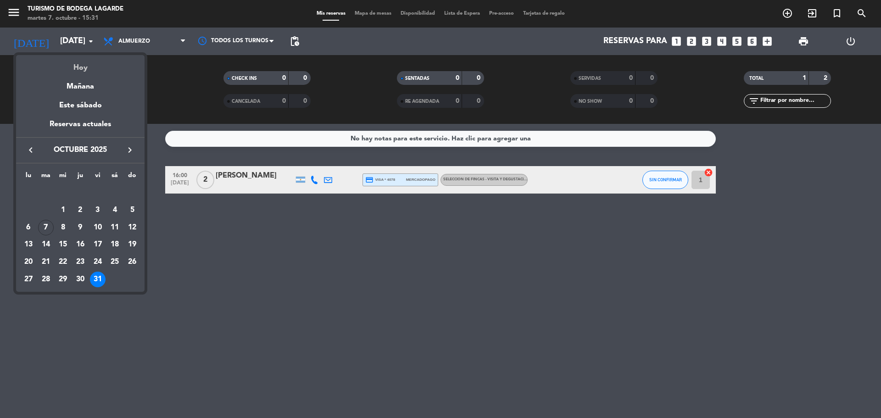
click at [83, 71] on div "Hoy" at bounding box center [80, 64] width 129 height 19
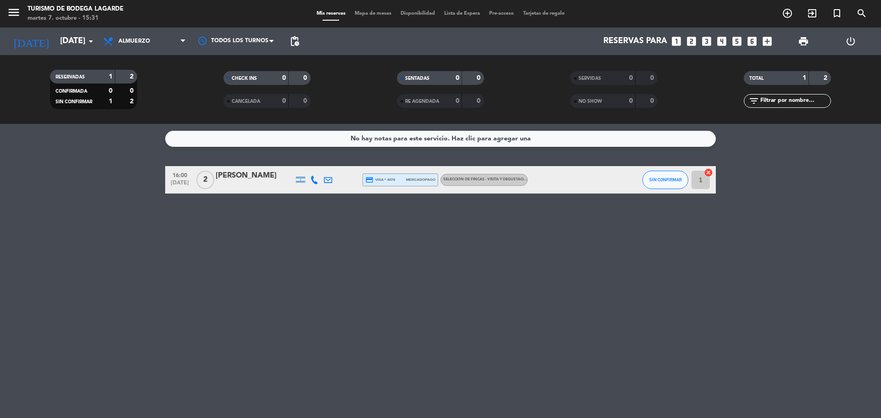
type input "[DATE]"
